Goal: Information Seeking & Learning: Learn about a topic

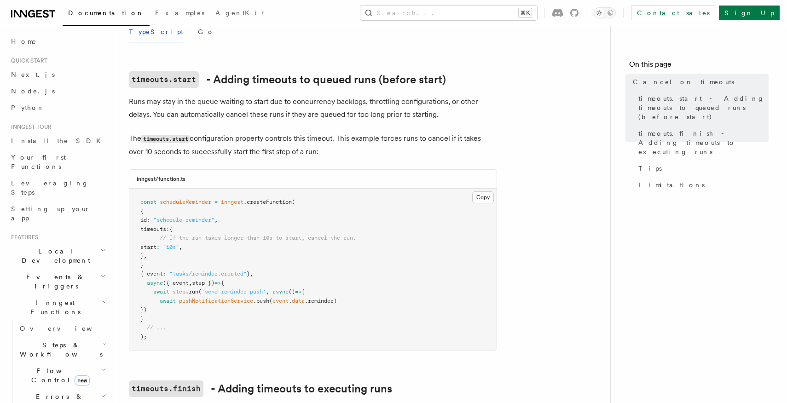
scroll to position [182, 0]
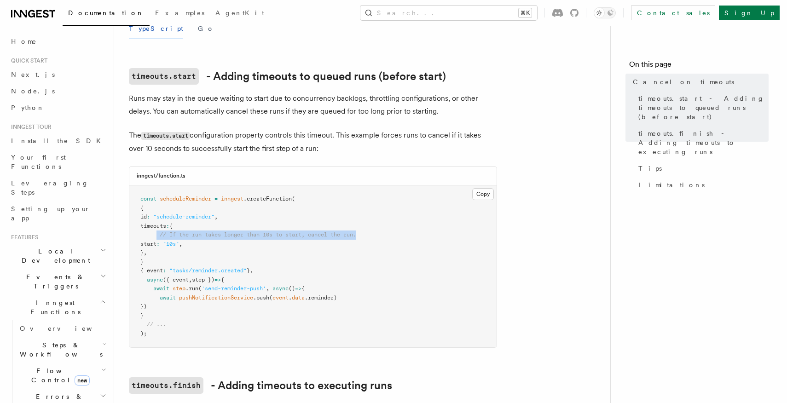
drag, startPoint x: 157, startPoint y: 222, endPoint x: 371, endPoint y: 221, distance: 213.5
click at [371, 222] on pre "const scheduleReminder = inngest .createFunction ( { id : "schedule-reminder" ,…" at bounding box center [312, 266] width 367 height 162
click at [371, 221] on pre "const scheduleReminder = inngest .createFunction ( { id : "schedule-reminder" ,…" at bounding box center [312, 266] width 367 height 162
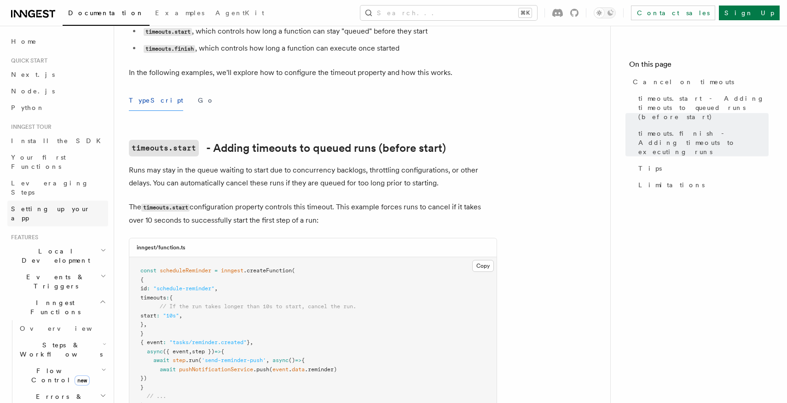
scroll to position [0, 0]
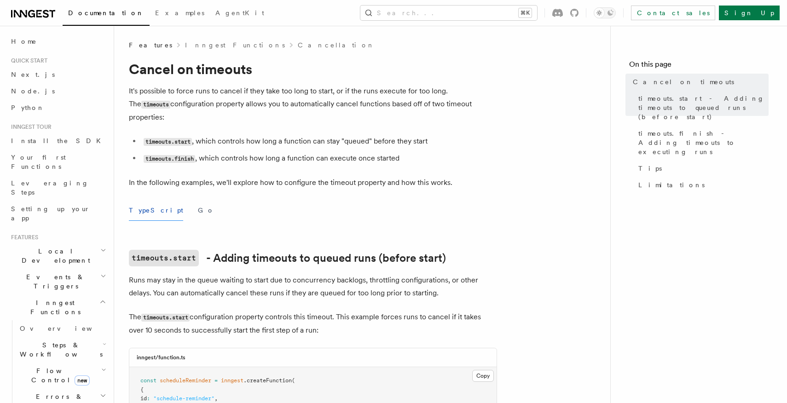
click at [63, 269] on h2 "Events & Triggers" at bounding box center [57, 282] width 101 height 26
click at [49, 294] on link "Overview" at bounding box center [62, 302] width 92 height 17
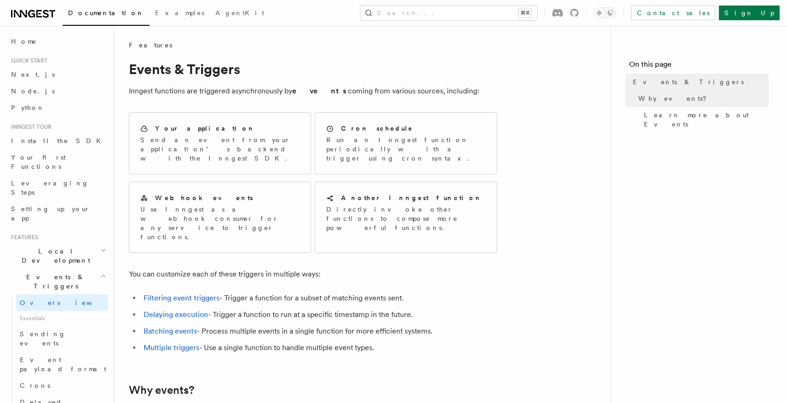
click at [264, 95] on p "Inngest functions are triggered asynchronously by events coming from various so…" at bounding box center [313, 91] width 368 height 13
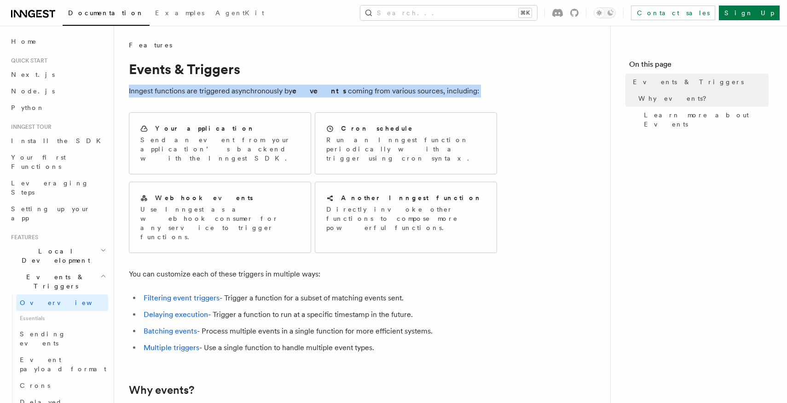
click at [264, 95] on p "Inngest functions are triggered asynchronously by events coming from various so…" at bounding box center [313, 91] width 368 height 13
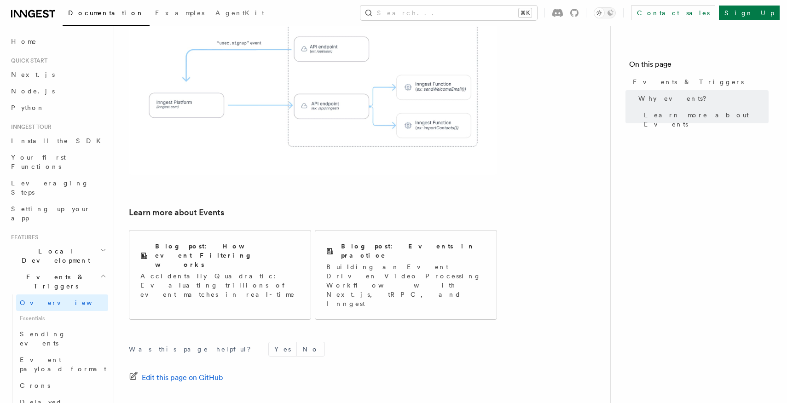
scroll to position [570, 0]
click at [401, 244] on div "Blog post: Events in practice Building an Event Driven Video Processing Workflo…" at bounding box center [405, 274] width 181 height 89
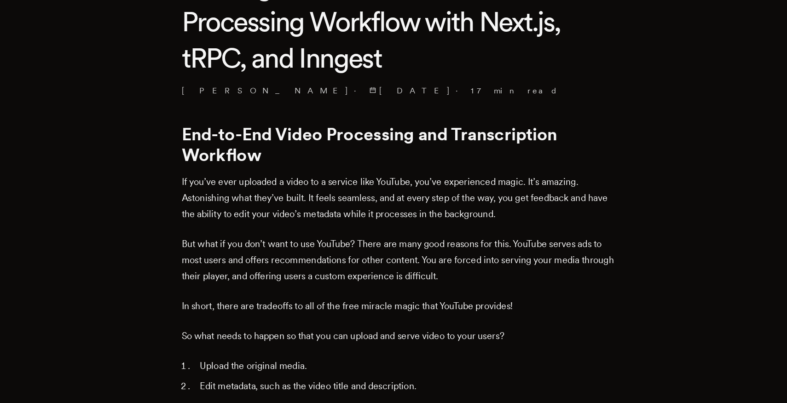
scroll to position [229, 0]
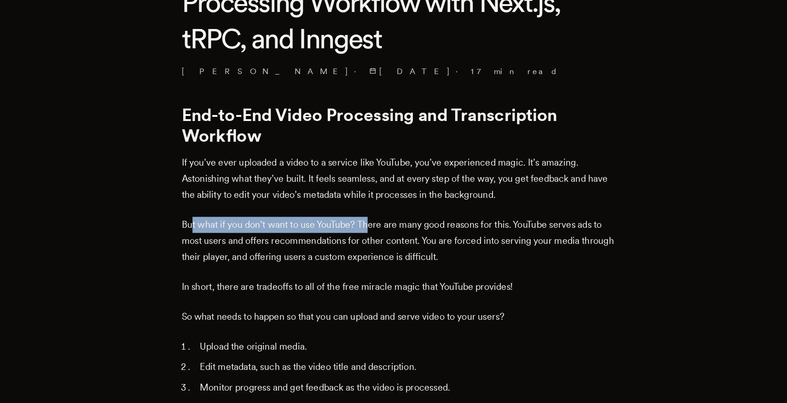
drag, startPoint x: 229, startPoint y: 260, endPoint x: 371, endPoint y: 260, distance: 141.7
click at [372, 260] on p "But what if you don’t want to use YouTube? There are many good reasons for this…" at bounding box center [394, 273] width 350 height 39
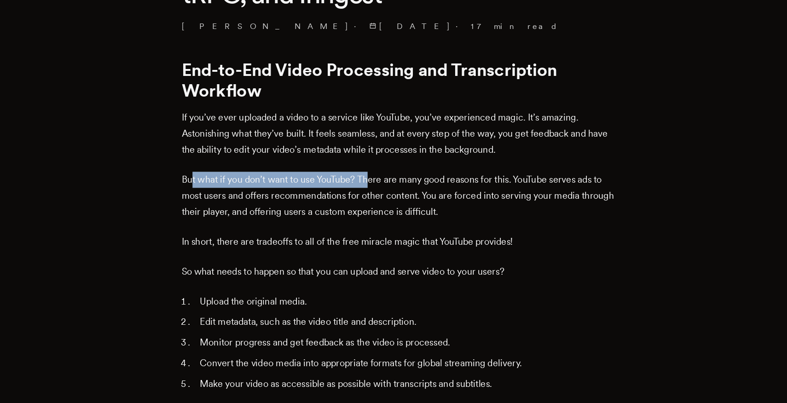
scroll to position [266, 0]
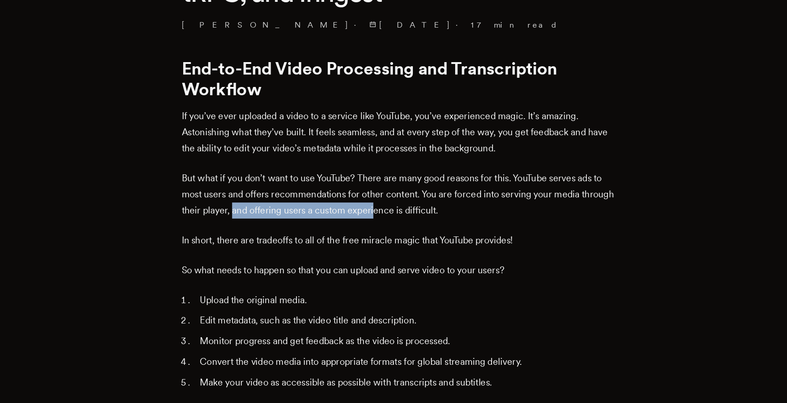
drag, startPoint x: 290, startPoint y: 248, endPoint x: 403, endPoint y: 254, distance: 112.9
click at [403, 254] on p "But what if you don’t want to use YouTube? There are many good reasons for this…" at bounding box center [394, 235] width 350 height 39
click at [389, 267] on p "In short, there are tradeoffs to all of the free miracle magic that YouTube pro…" at bounding box center [394, 272] width 350 height 13
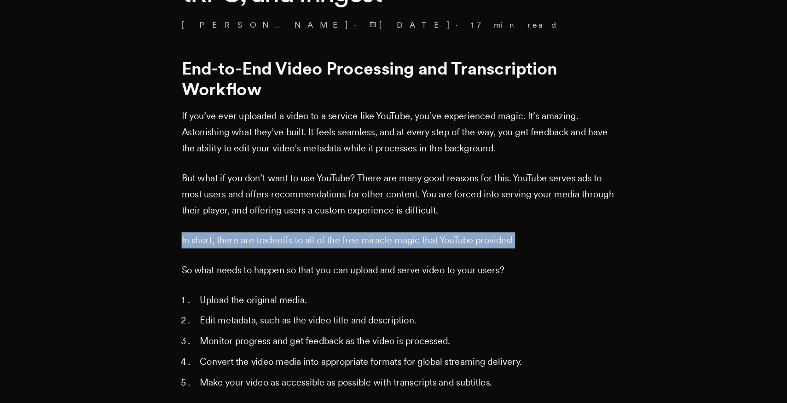
click at [389, 267] on p "In short, there are tradeoffs to all of the free miracle magic that YouTube pro…" at bounding box center [394, 272] width 350 height 13
click at [389, 278] on p "In short, there are tradeoffs to all of the free miracle magic that YouTube pro…" at bounding box center [394, 272] width 350 height 13
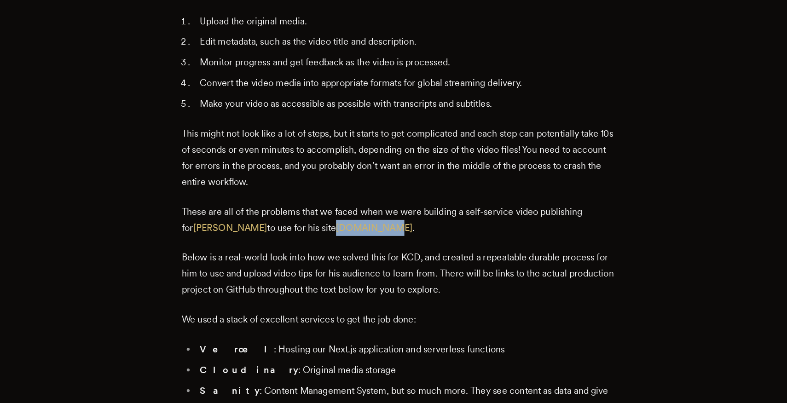
scroll to position [498, 0]
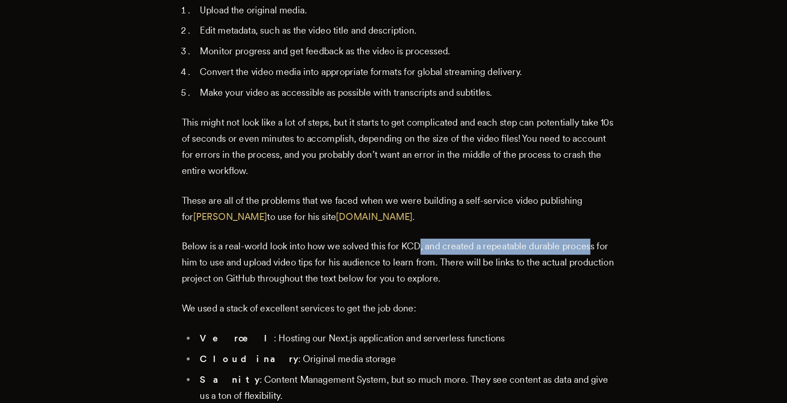
drag, startPoint x: 450, startPoint y: 279, endPoint x: 547, endPoint y: 279, distance: 96.6
click at [547, 279] on p "Below is a real-world look into how we solved this for KCD, and created a repea…" at bounding box center [394, 290] width 350 height 39
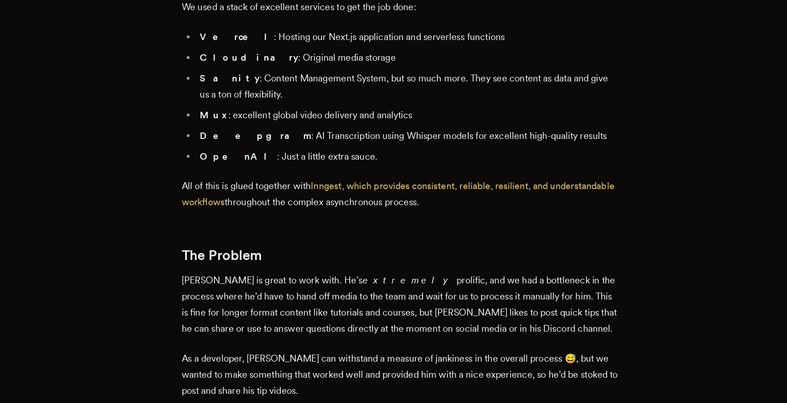
scroll to position [746, 0]
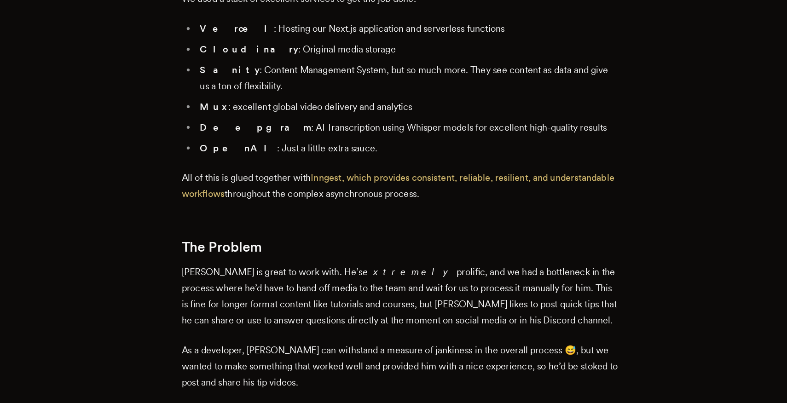
click at [249, 183] on strong "Deepgram" at bounding box center [277, 182] width 89 height 9
copy strong "Deepgram"
click at [285, 186] on li "Deepgram : AI Transcription using Whisper models for excellent high-quality res…" at bounding box center [400, 182] width 338 height 13
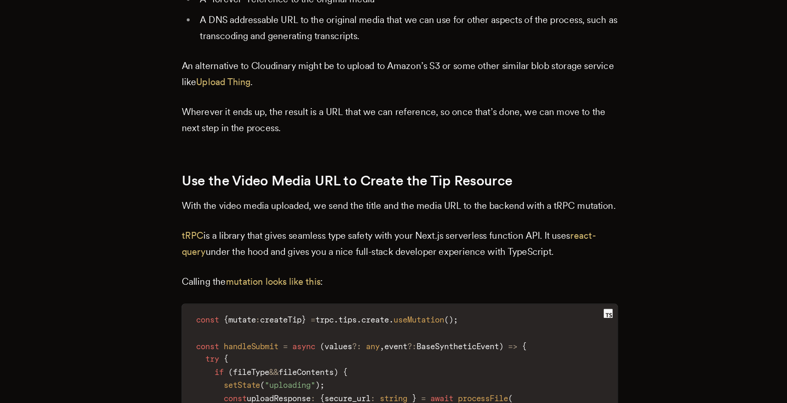
scroll to position [1505, 0]
